Goal: Use online tool/utility: Utilize a website feature to perform a specific function

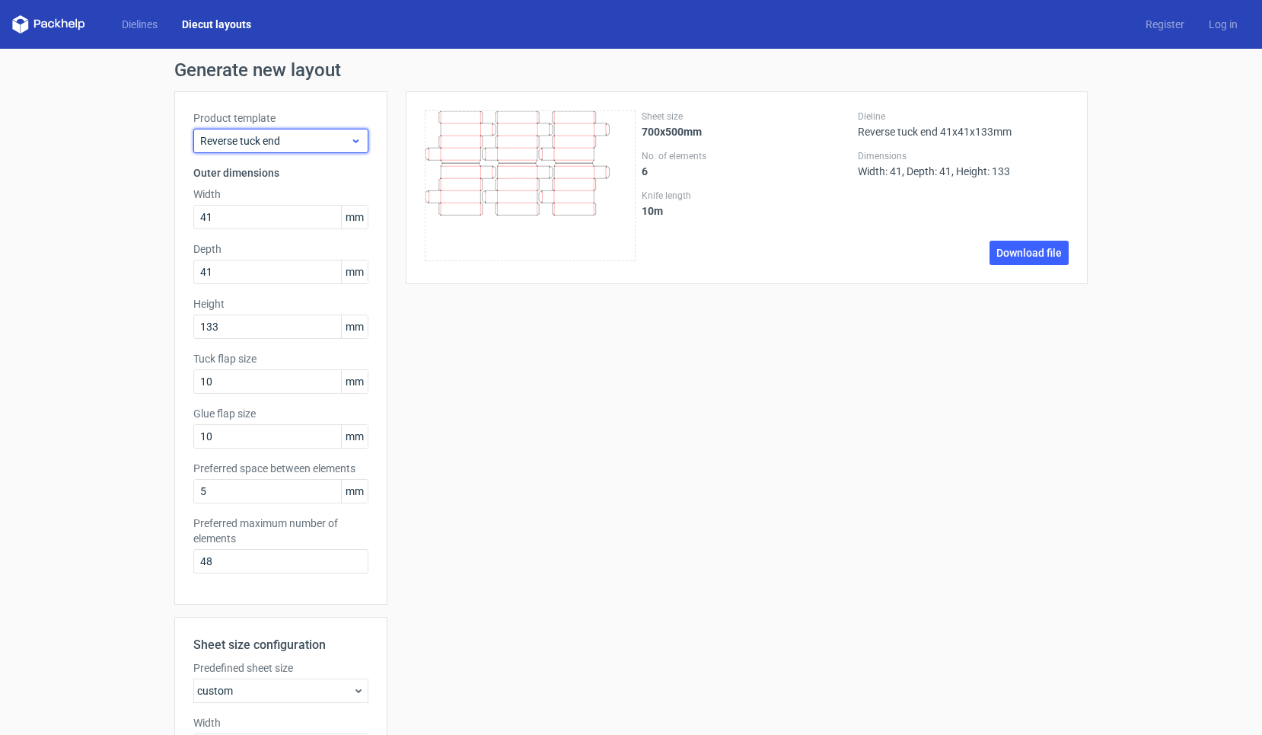
click at [288, 139] on span "Reverse tuck end" at bounding box center [275, 140] width 150 height 15
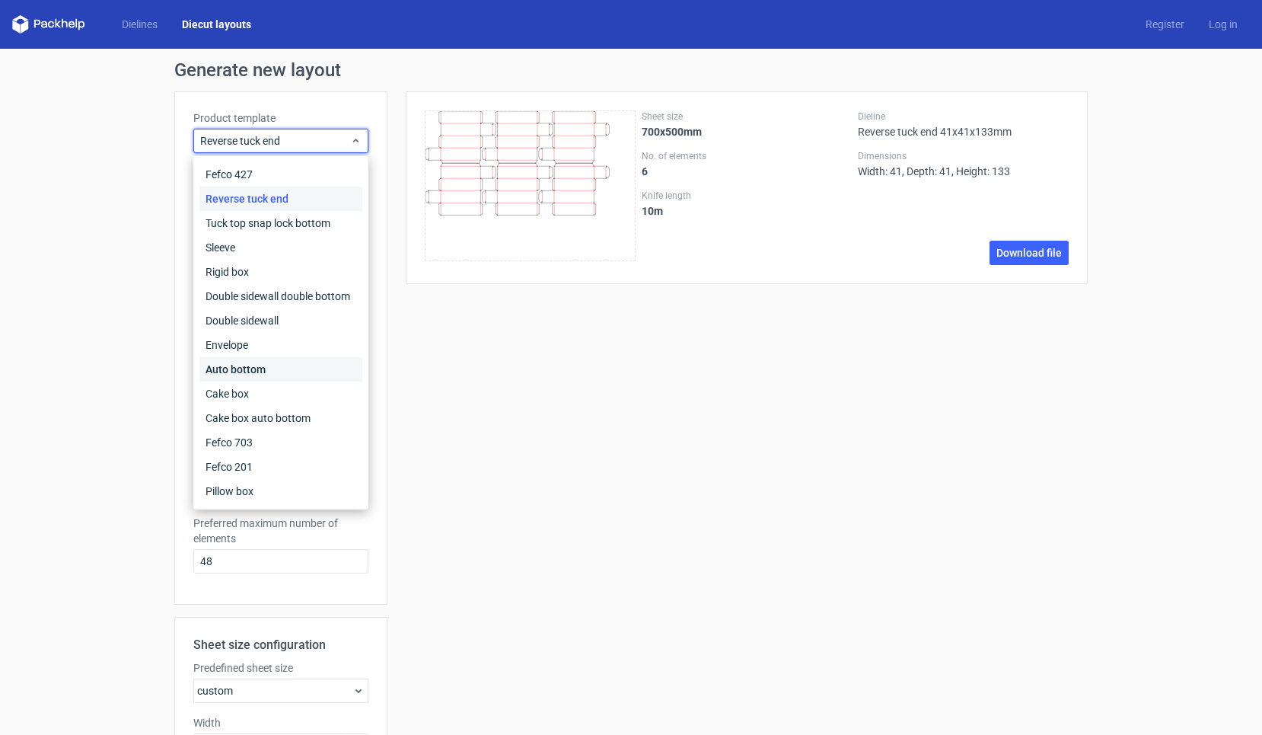
click at [252, 371] on div "Auto bottom" at bounding box center [280, 369] width 163 height 24
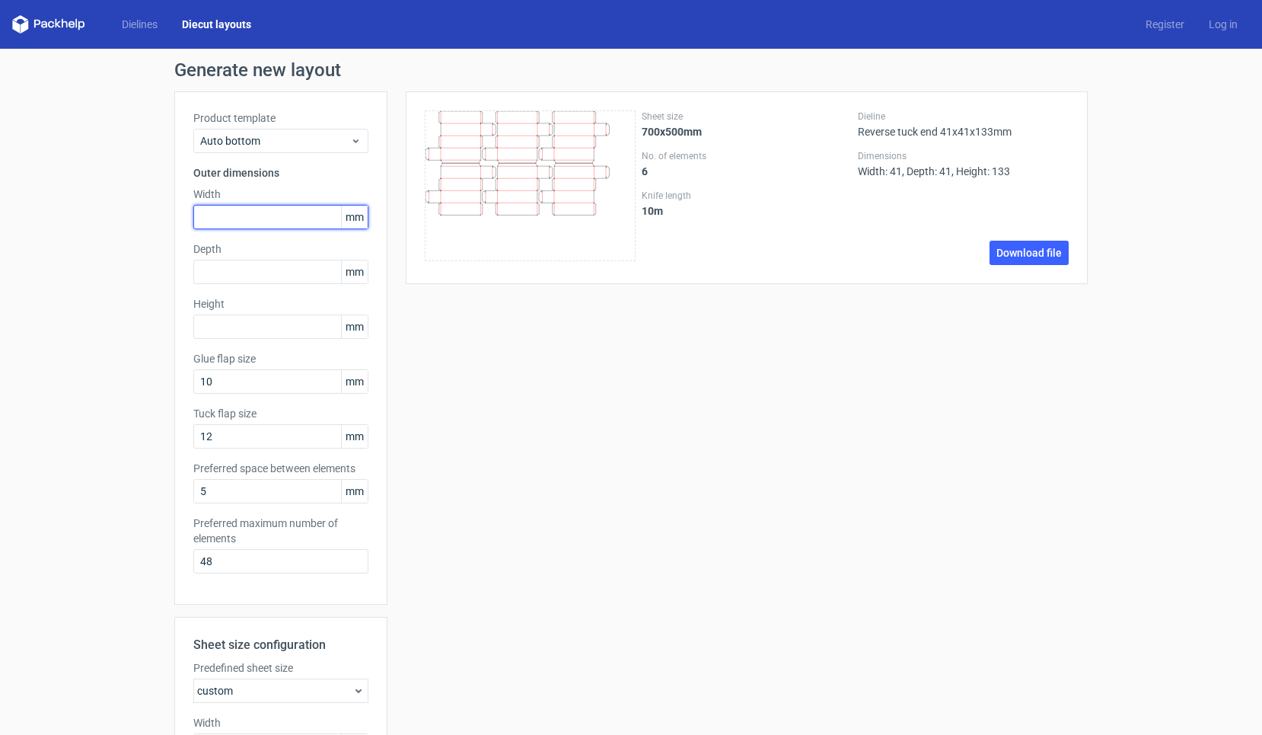
click at [308, 224] on input "text" at bounding box center [280, 217] width 175 height 24
type input "3"
type input "200"
type input "120"
drag, startPoint x: 227, startPoint y: 216, endPoint x: 150, endPoint y: 216, distance: 76.9
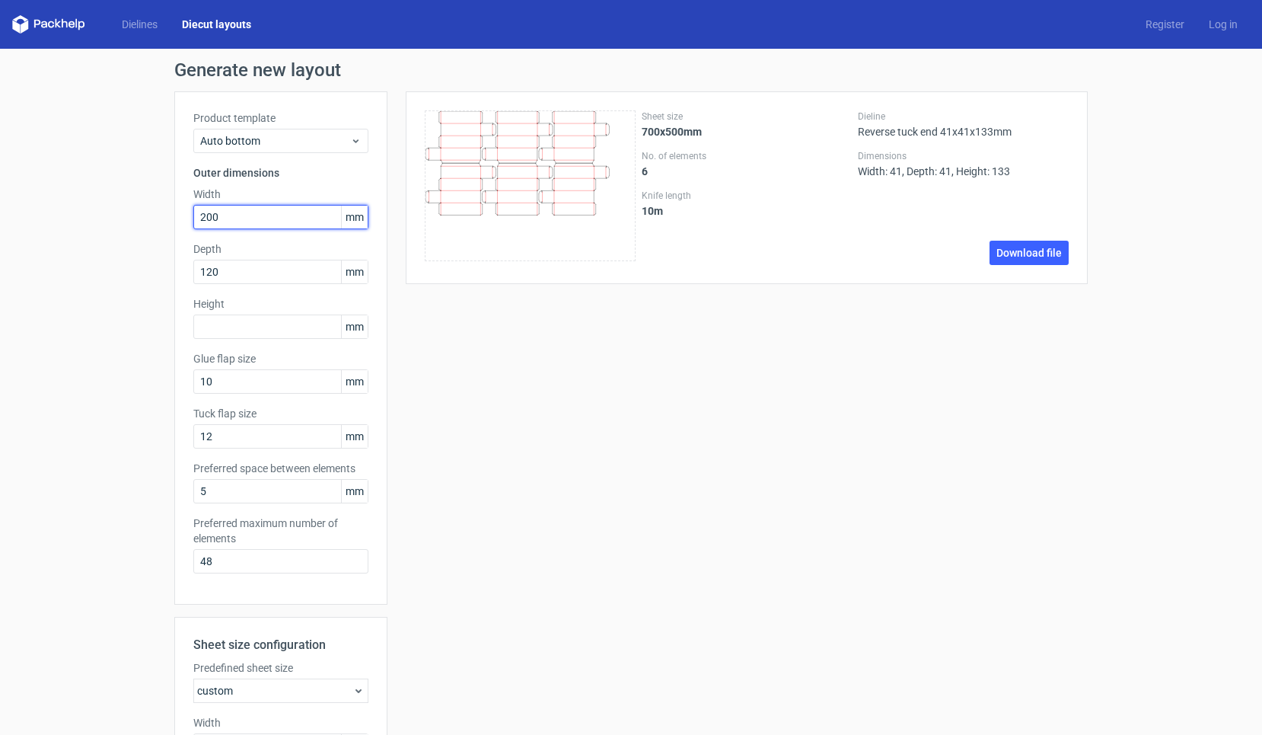
click at [150, 216] on div "Generate new layout Product template Auto bottom Outer dimensions Width 200 mm …" at bounding box center [631, 544] width 1262 height 991
type input "240"
type input "1"
type input "100"
drag, startPoint x: 221, startPoint y: 217, endPoint x: 177, endPoint y: 211, distance: 43.8
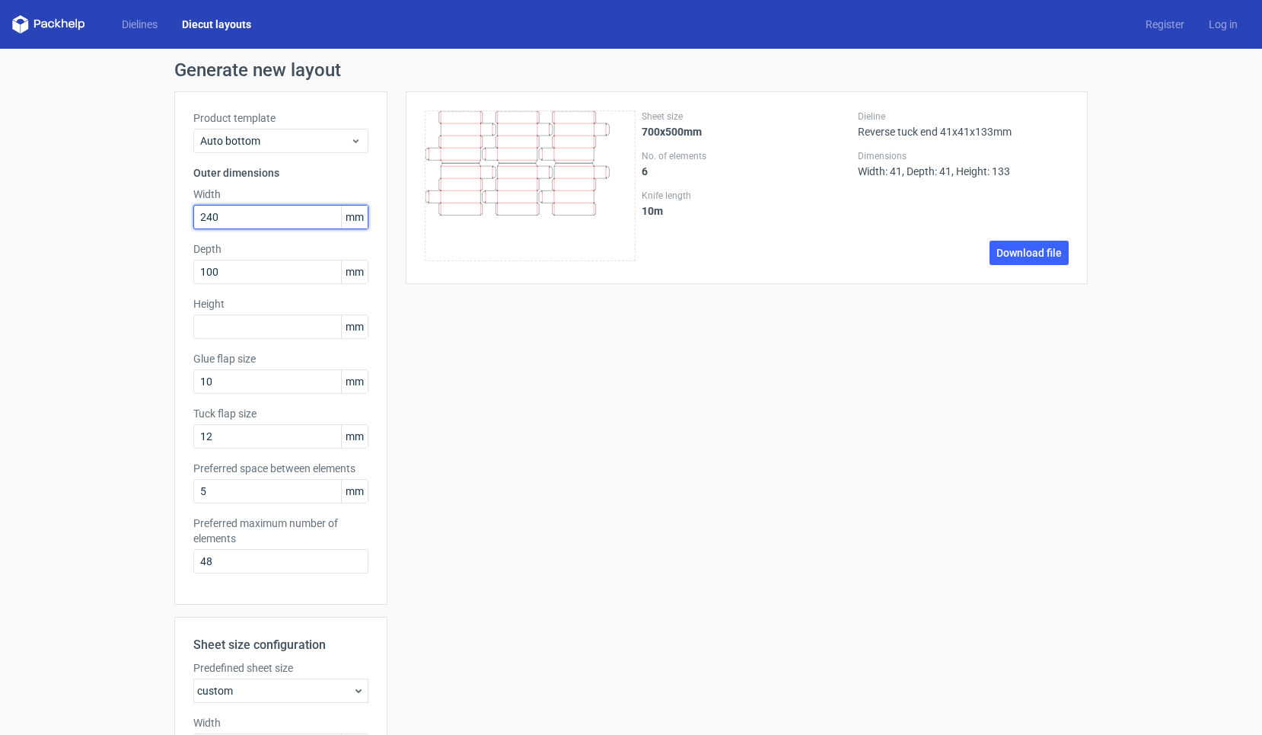
click at [177, 212] on div "Product template Auto bottom Outer dimensions Width 240 mm Depth 100 mm Height …" at bounding box center [280, 347] width 213 height 513
type input "220"
click at [215, 331] on input "text" at bounding box center [280, 326] width 175 height 24
type input "300"
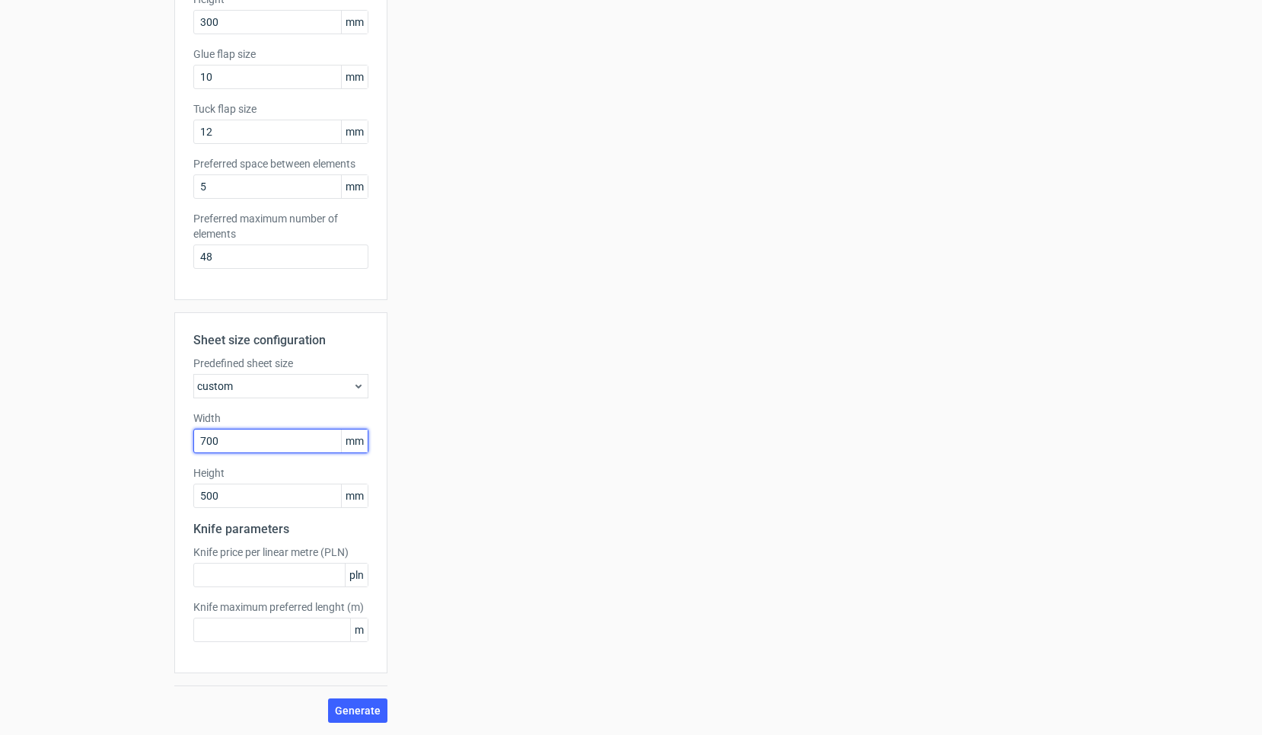
click at [247, 441] on input "700" at bounding box center [280, 441] width 175 height 24
drag, startPoint x: 243, startPoint y: 440, endPoint x: 85, endPoint y: 440, distance: 157.6
click at [85, 440] on div "Generate new layout Product template Auto bottom Outer dimensions Width 220 mm …" at bounding box center [631, 239] width 1262 height 991
type input "1000"
type input "700"
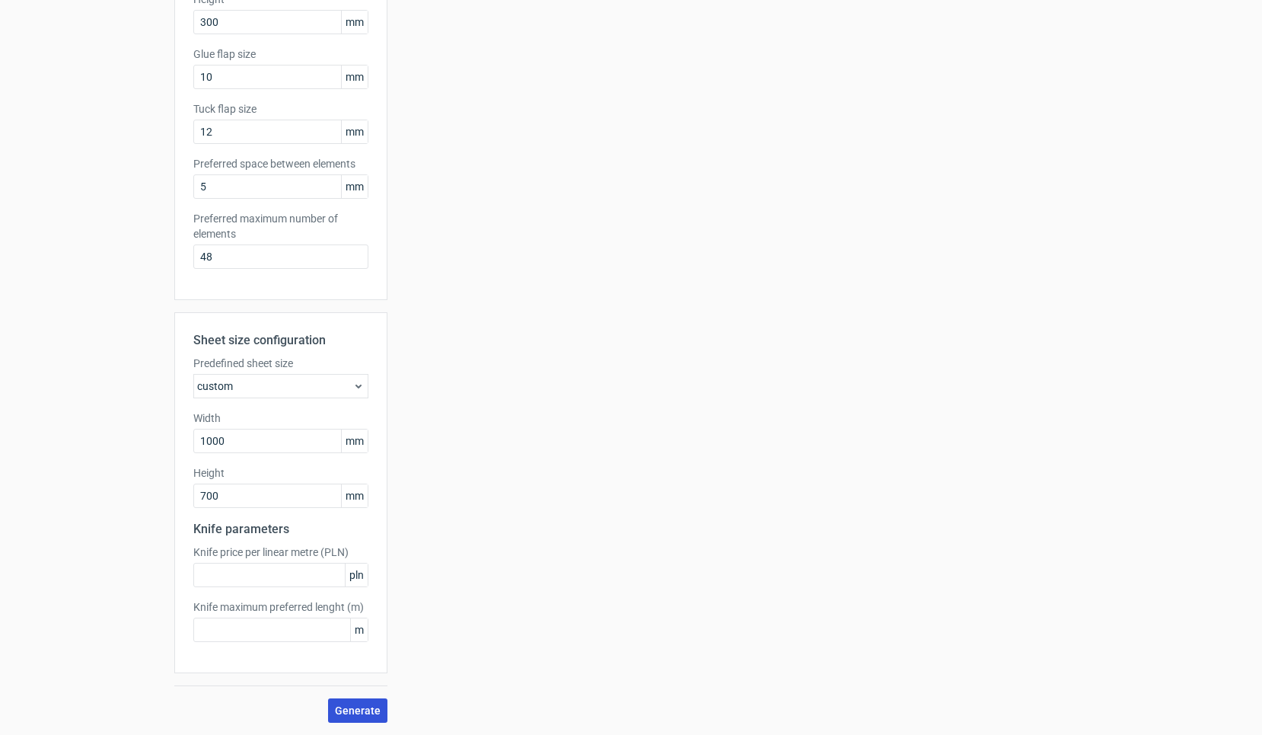
drag, startPoint x: 370, startPoint y: 713, endPoint x: 369, endPoint y: 722, distance: 9.3
click at [370, 713] on span "Generate" at bounding box center [358, 710] width 46 height 11
click at [251, 438] on input "1000" at bounding box center [280, 441] width 175 height 24
drag, startPoint x: 265, startPoint y: 440, endPoint x: 63, endPoint y: 442, distance: 201.8
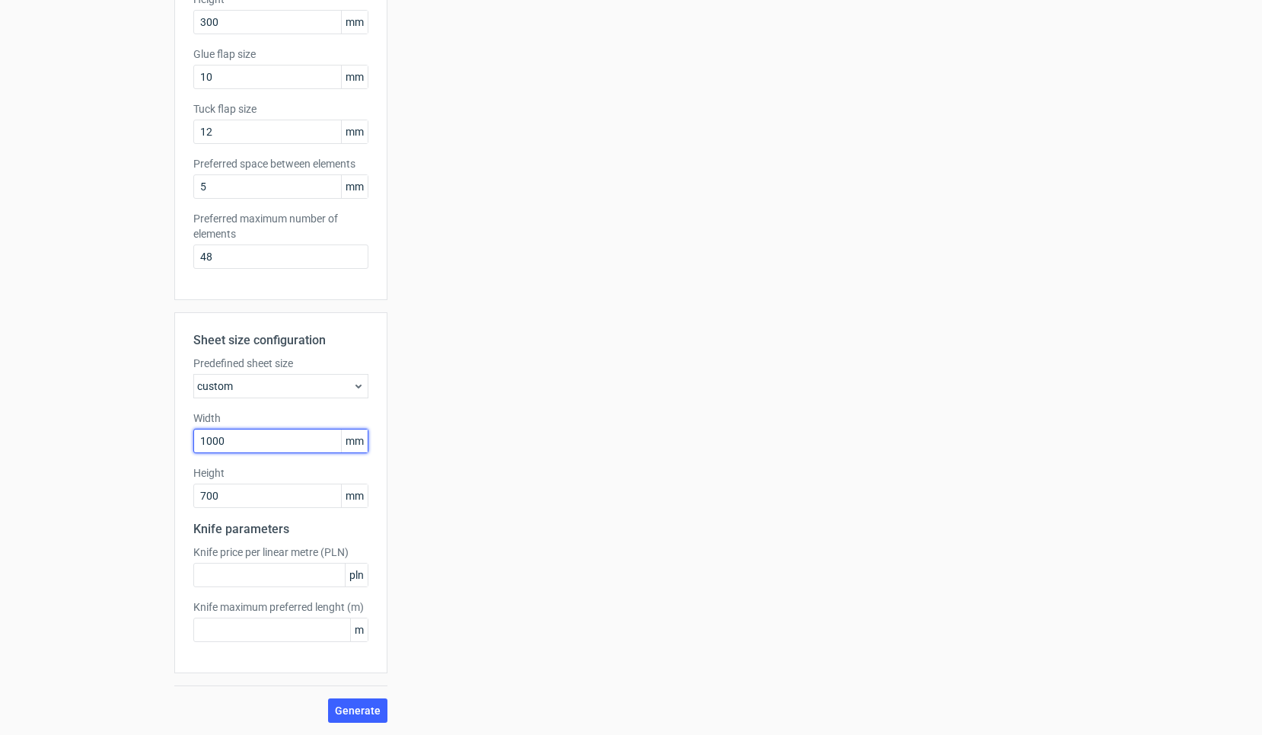
click at [63, 442] on div "Generate new layout Product template Auto bottom Outer dimensions Width 220 mm …" at bounding box center [631, 239] width 1262 height 991
type input "700"
type input "0"
type input "500"
click at [369, 709] on span "Generate" at bounding box center [358, 710] width 46 height 11
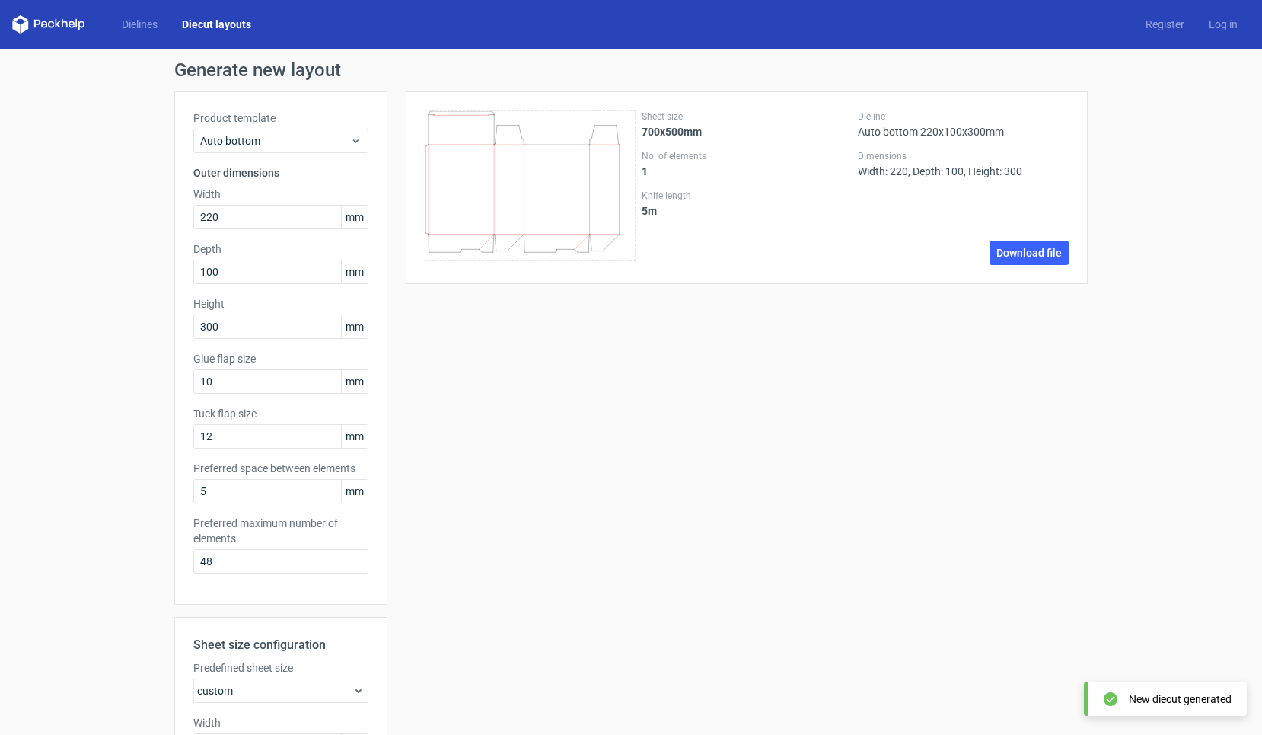
scroll to position [0, 0]
